Goal: Task Accomplishment & Management: Use online tool/utility

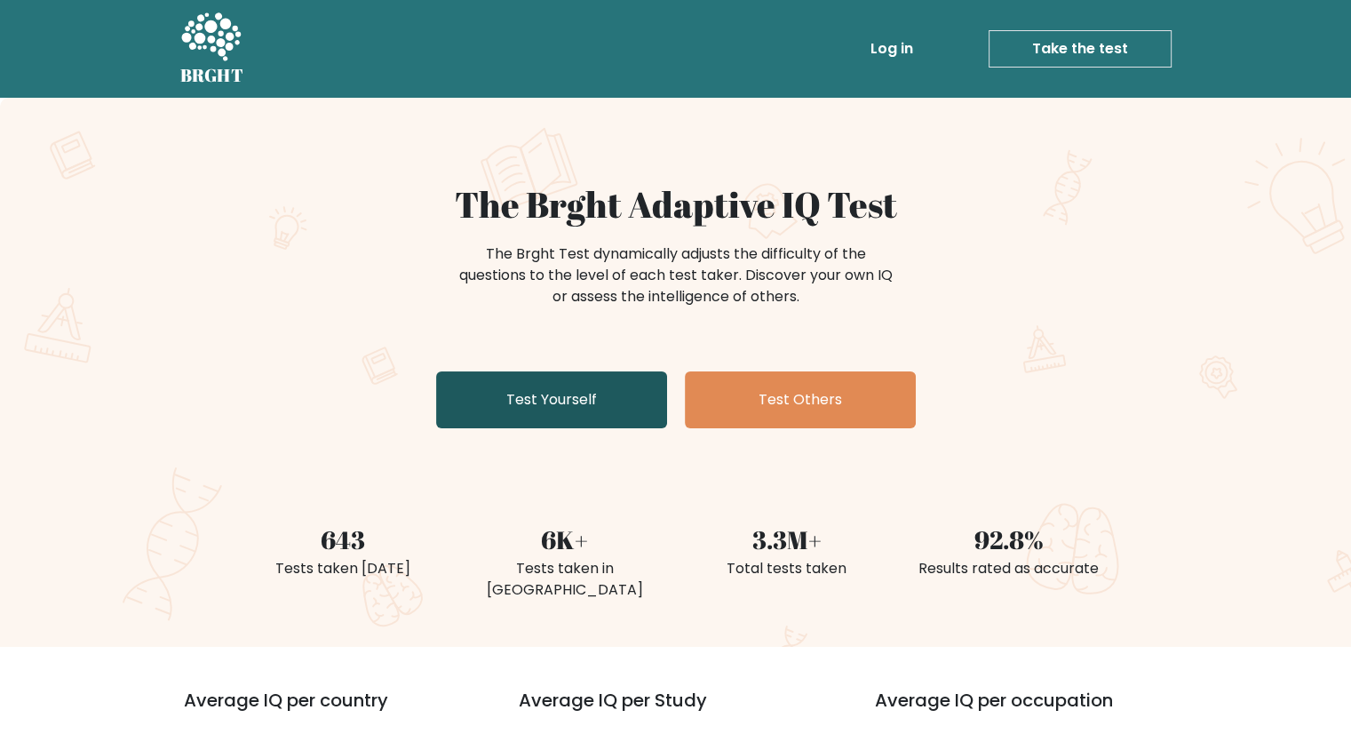
click at [599, 425] on link "Test Yourself" at bounding box center [551, 399] width 231 height 57
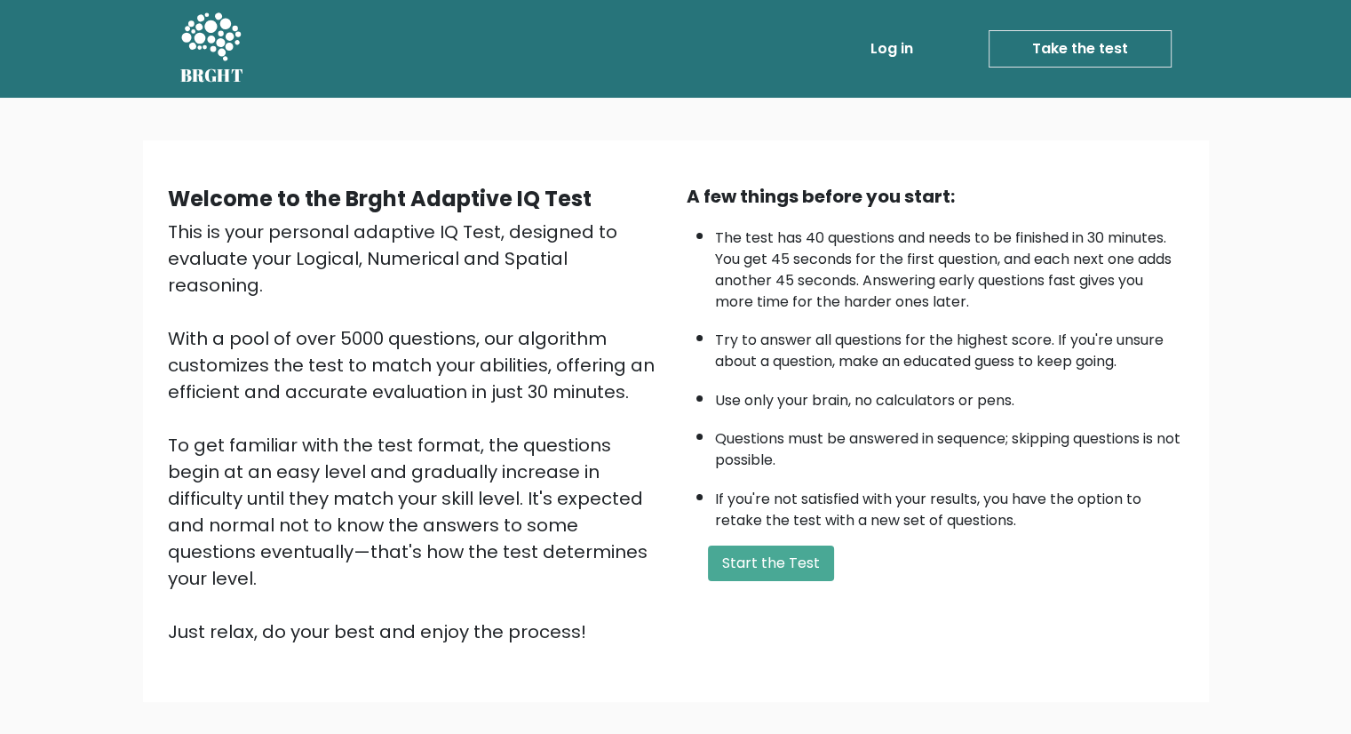
scroll to position [80, 0]
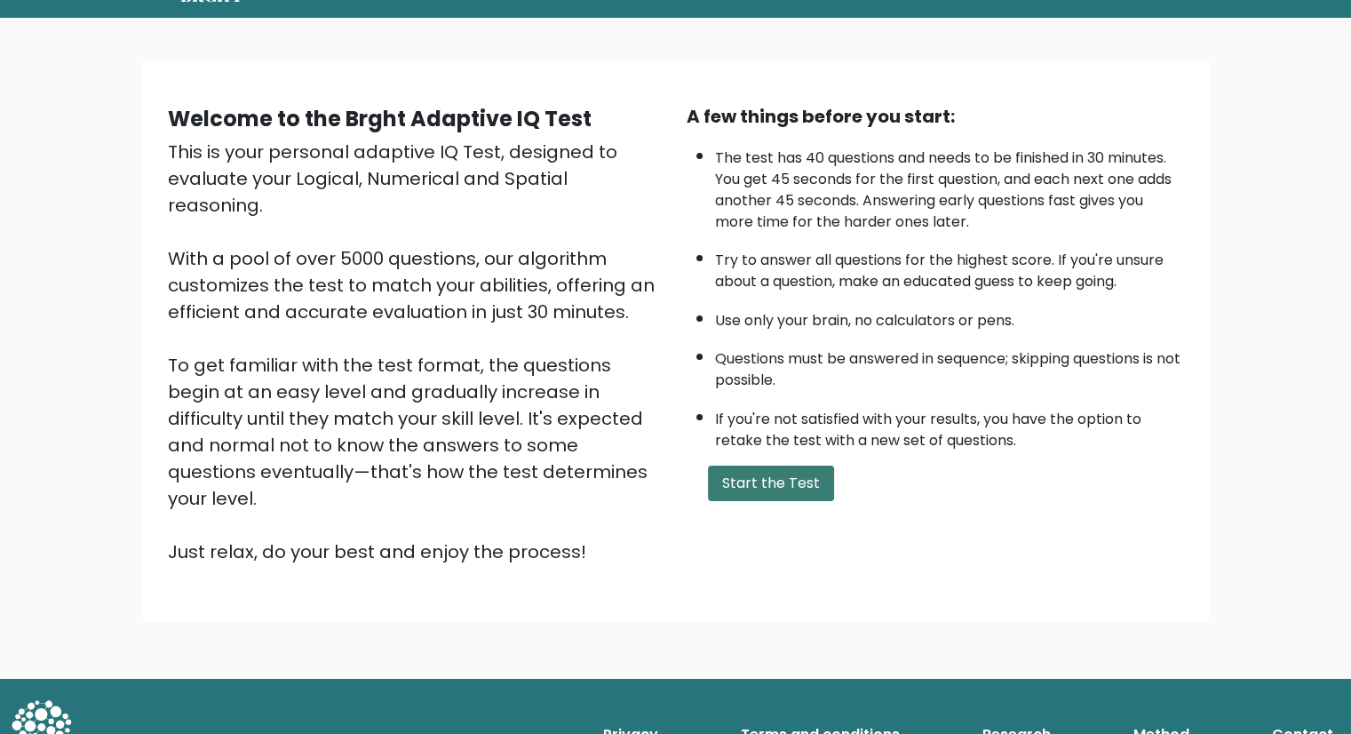
click at [809, 480] on button "Start the Test" at bounding box center [771, 483] width 126 height 36
